Goal: Download file/media

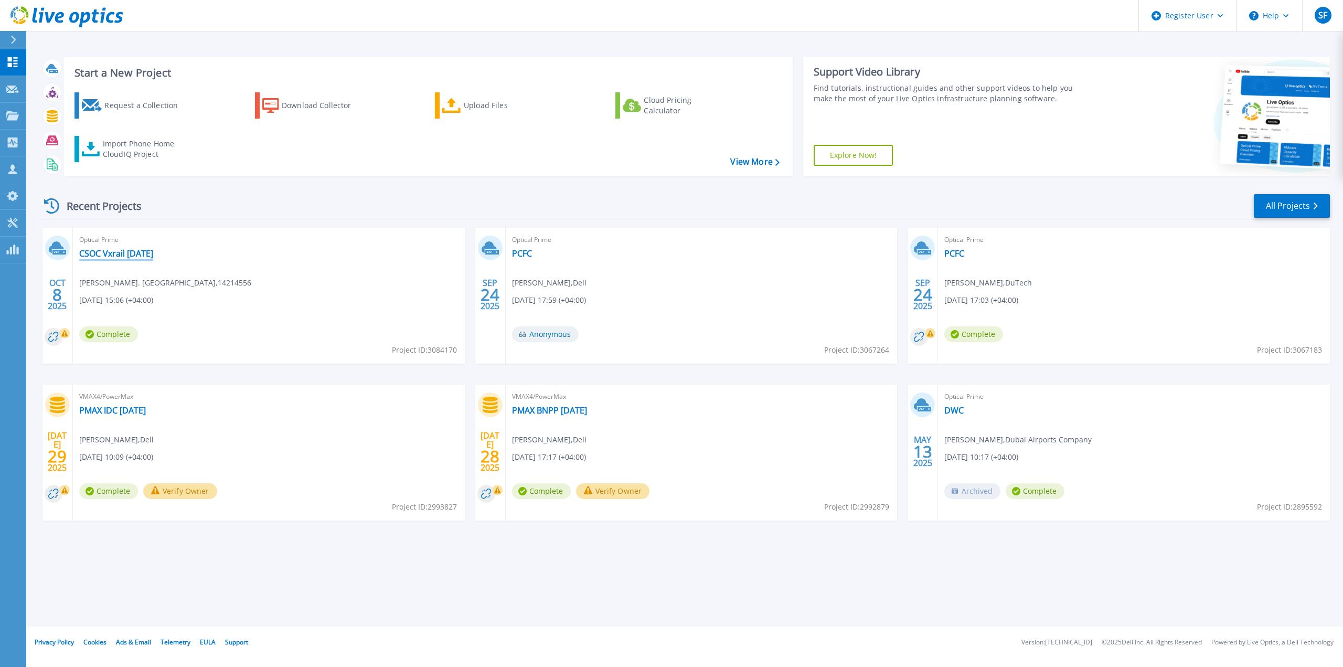
click at [110, 259] on link "CSOC Vxrail [DATE]" at bounding box center [116, 253] width 74 height 10
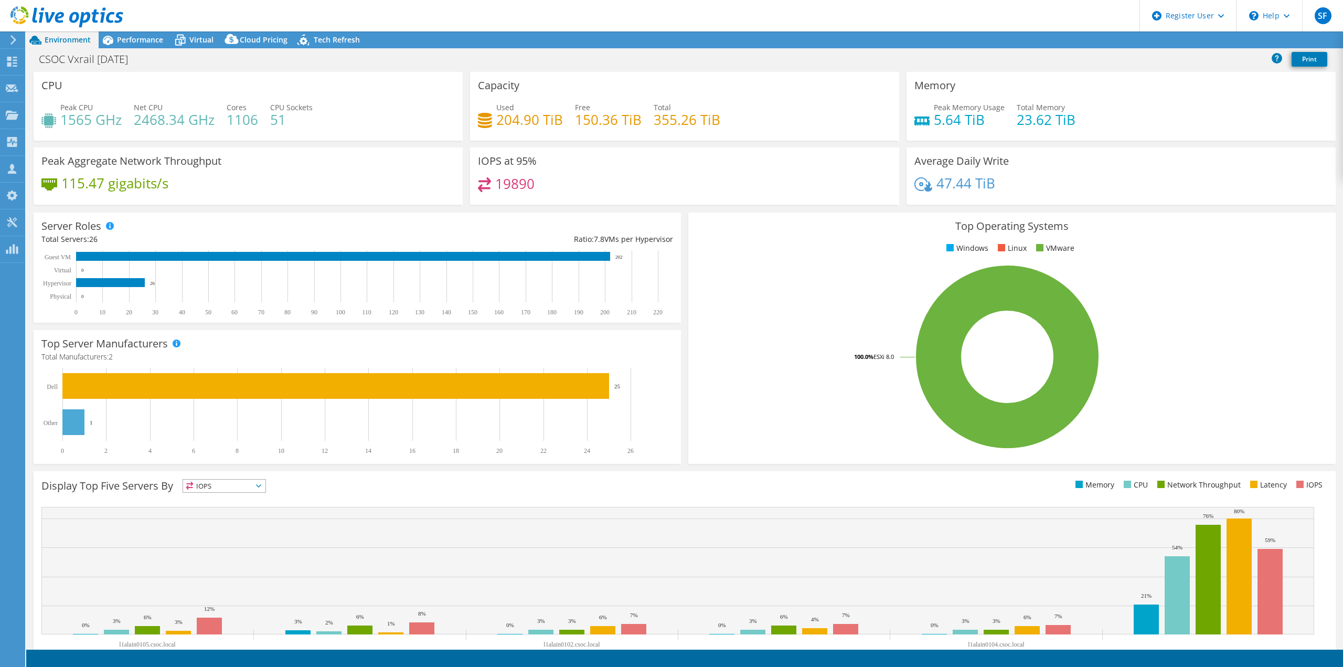
select select "USD"
click at [1150, 39] on link "Reports" at bounding box center [1165, 40] width 50 height 16
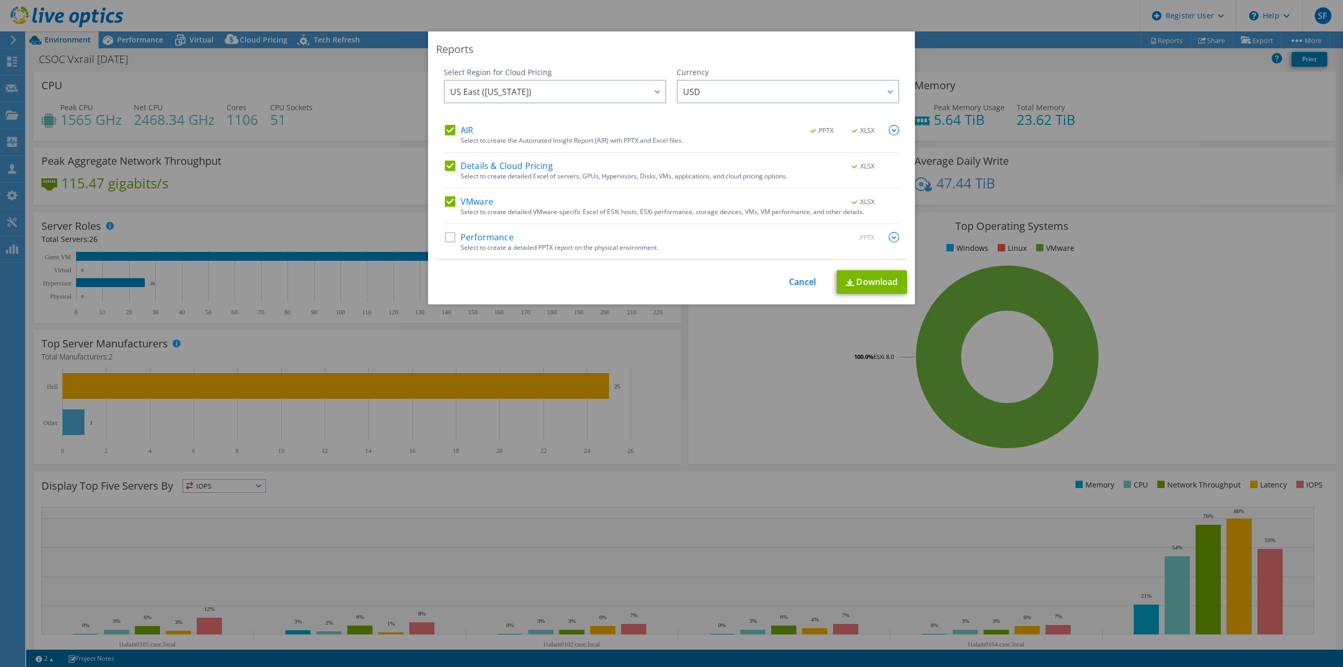
click at [518, 240] on div "Performance .PPTX" at bounding box center [672, 238] width 454 height 12
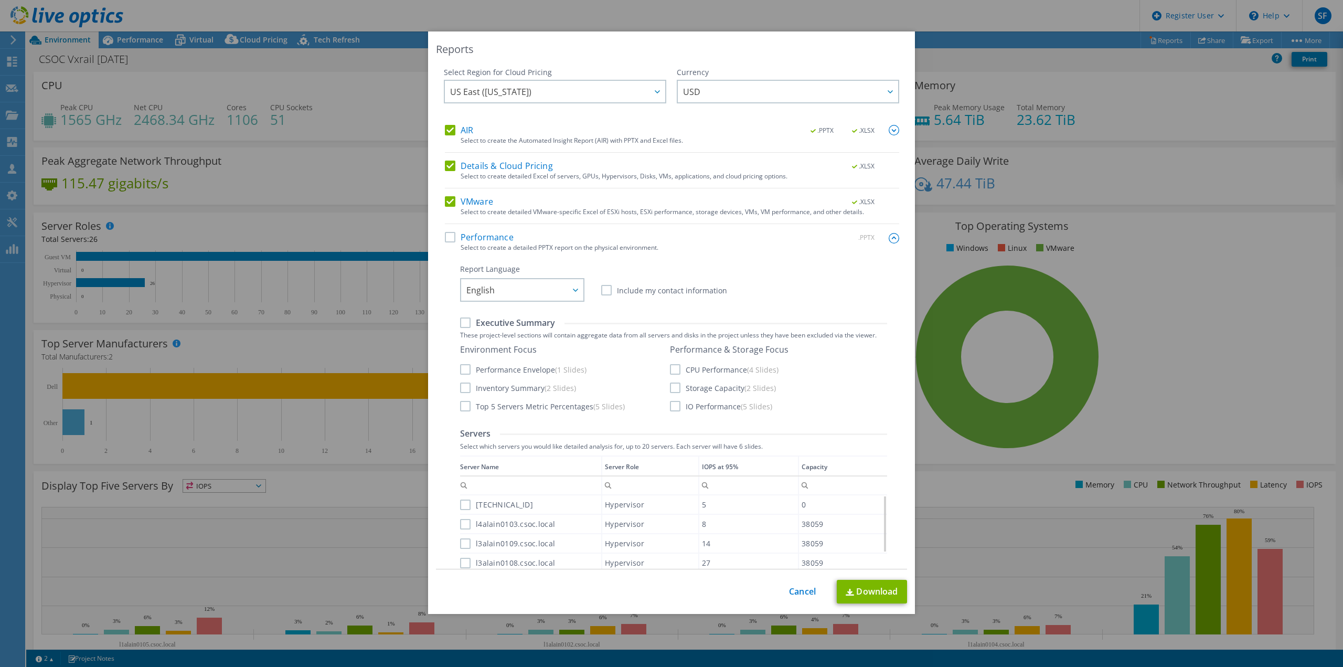
click at [445, 235] on label "Performance" at bounding box center [479, 237] width 69 height 10
click at [0, 0] on input "Performance" at bounding box center [0, 0] width 0 height 0
click at [872, 590] on link "Download" at bounding box center [872, 592] width 70 height 24
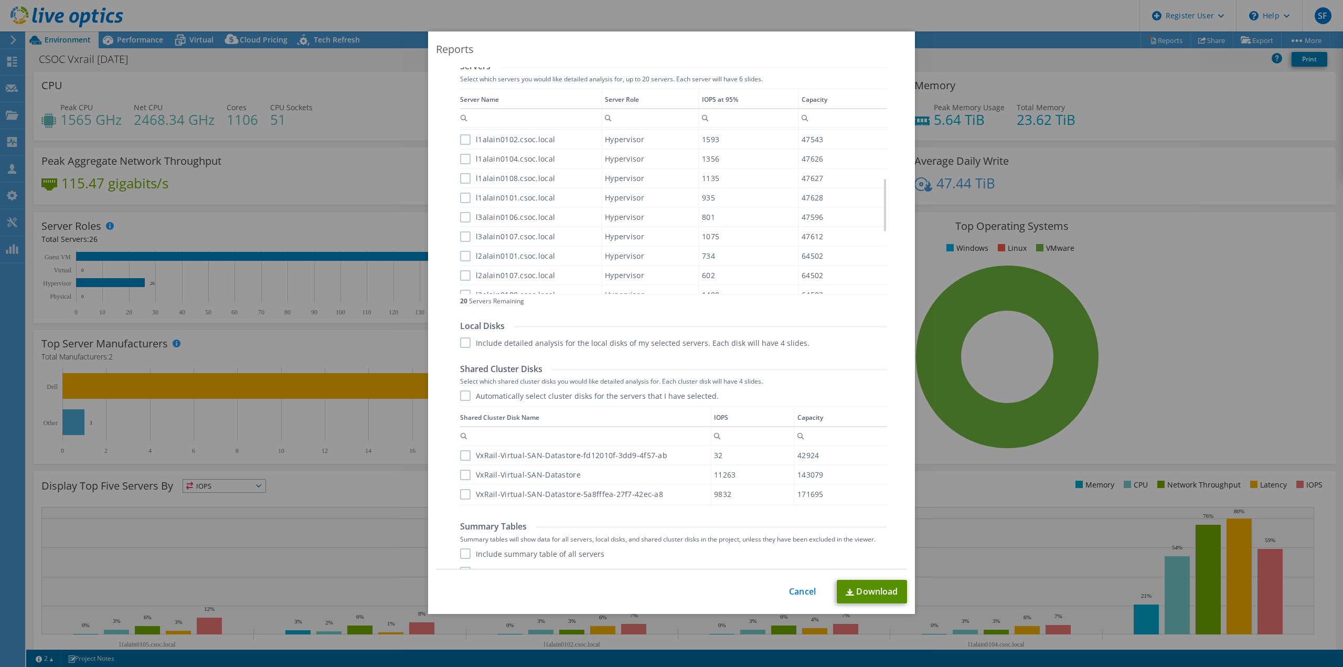
scroll to position [402, 0]
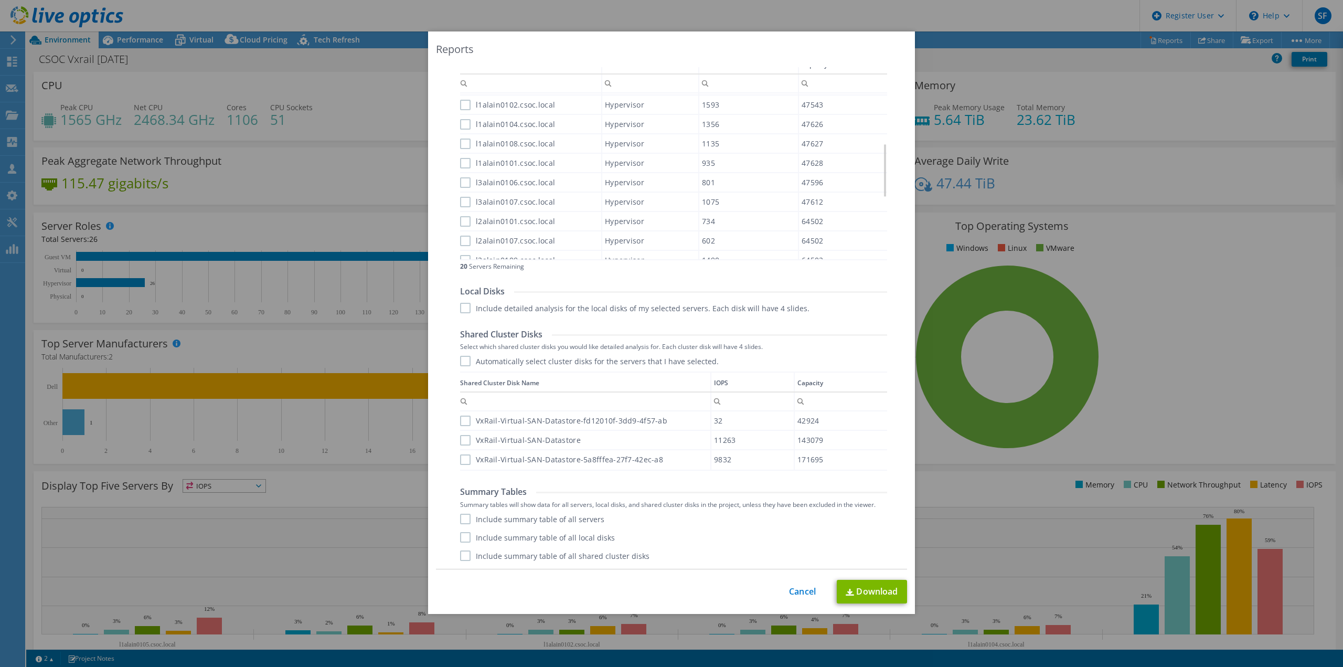
click at [303, 355] on div "Reports Select Region for Cloud Pricing Asia Pacific (Hong Kong) Asia Pacific (…" at bounding box center [671, 333] width 1343 height 604
